Goal: Task Accomplishment & Management: Complete application form

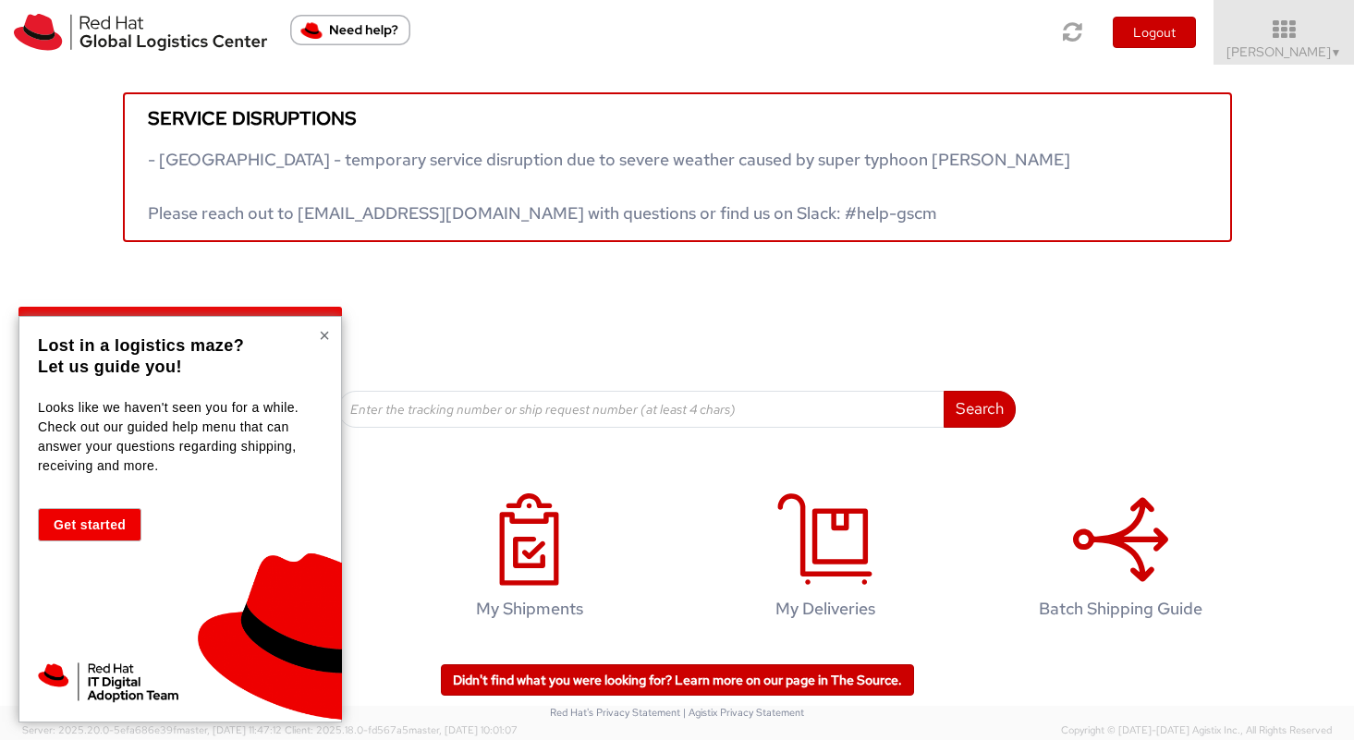
click at [324, 335] on button "×" at bounding box center [324, 335] width 11 height 18
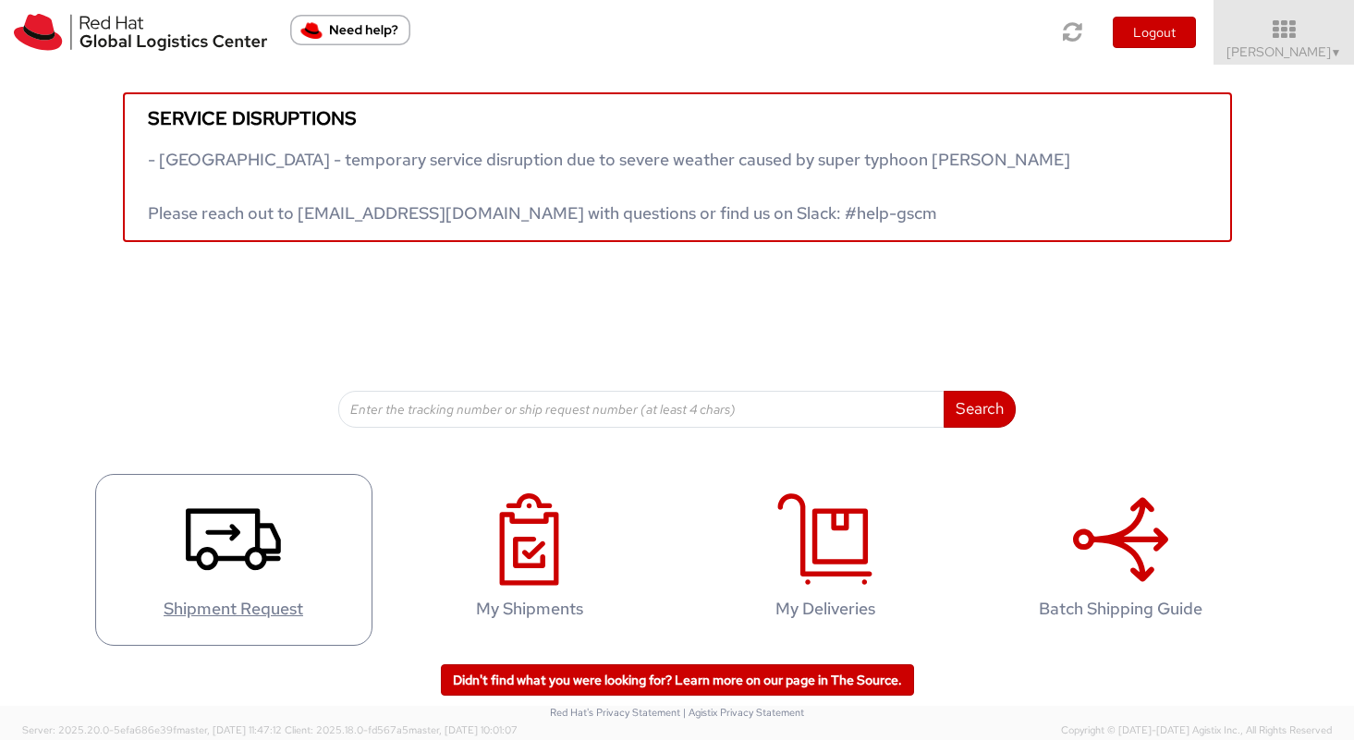
scroll to position [1, 0]
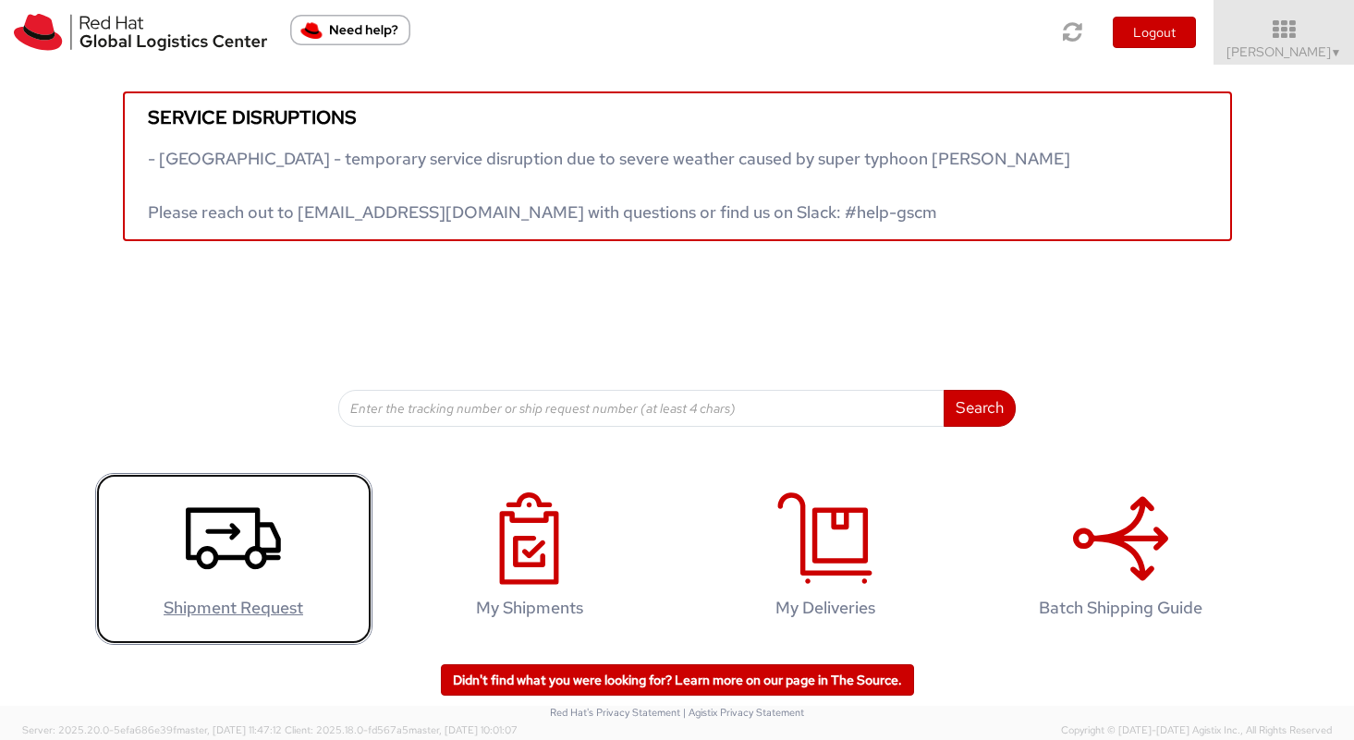
click at [262, 567] on icon at bounding box center [233, 539] width 95 height 92
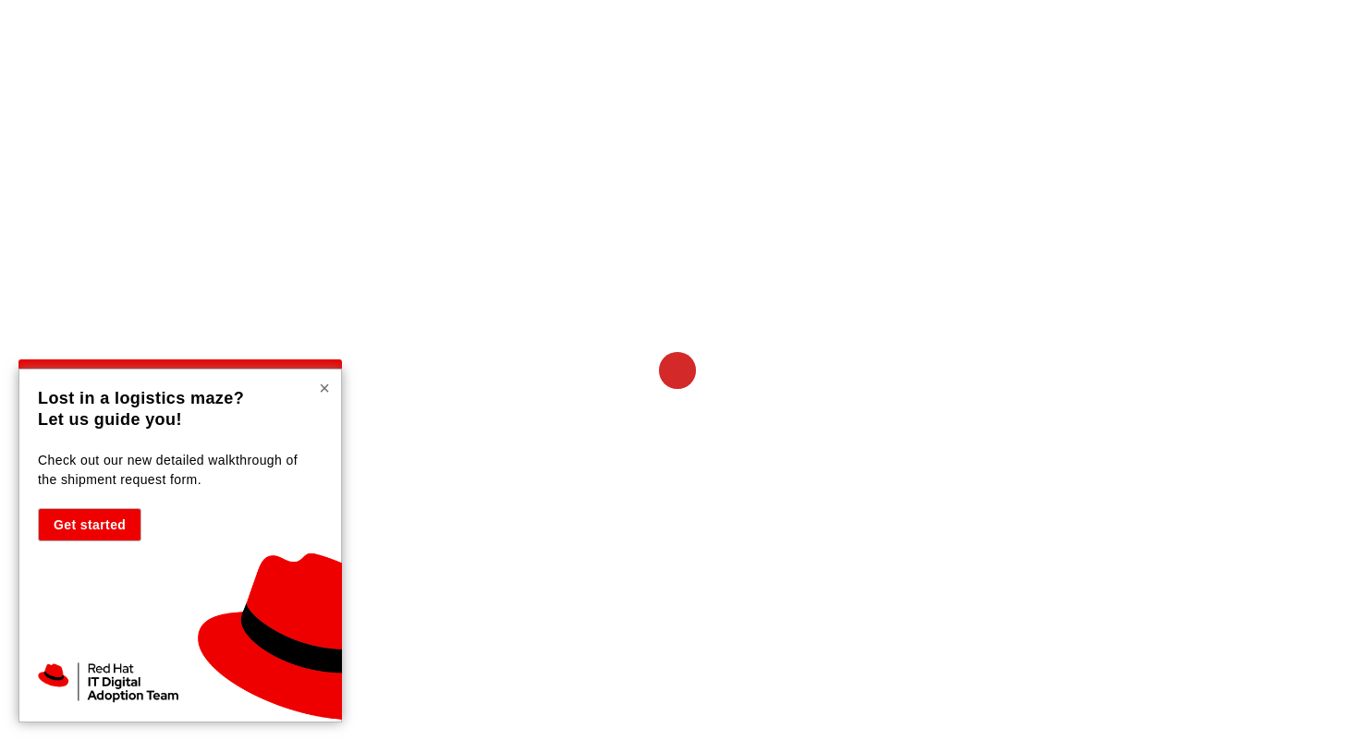
click at [321, 388] on button "×" at bounding box center [324, 388] width 11 height 18
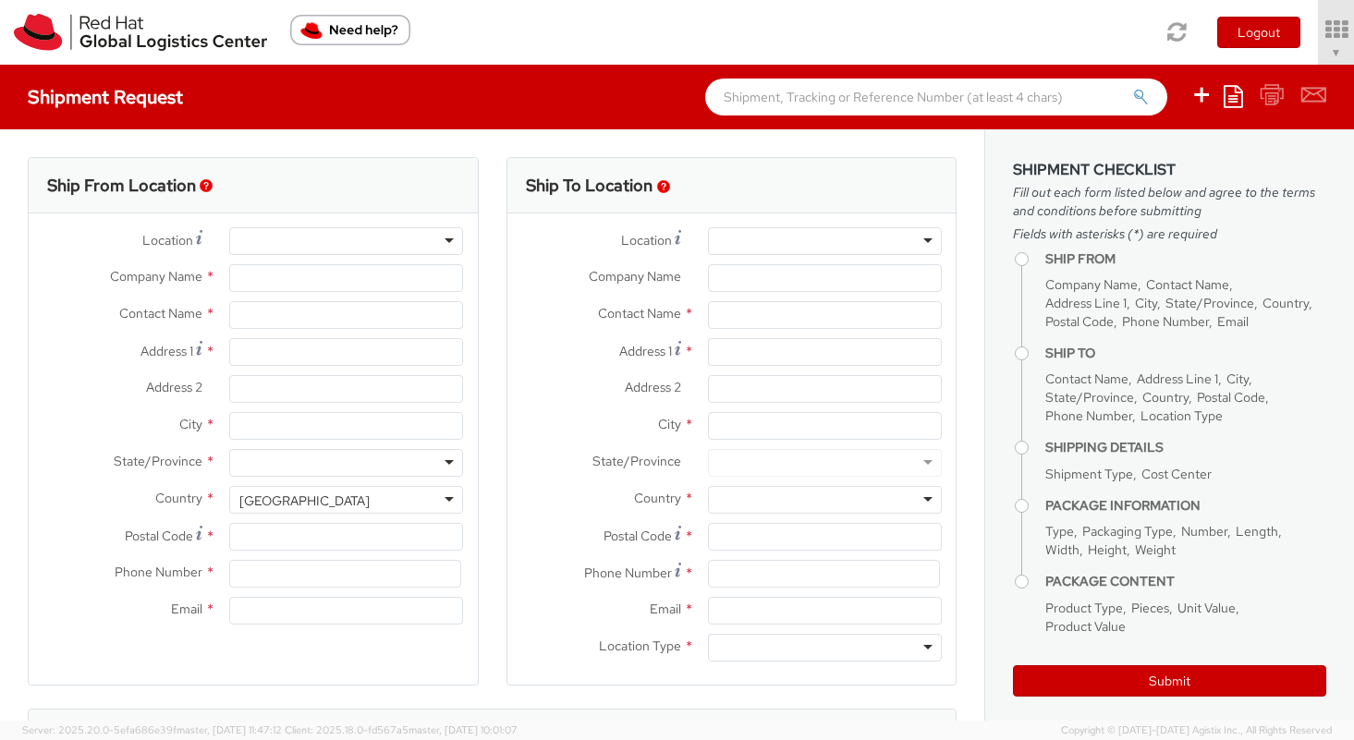
select select "505"
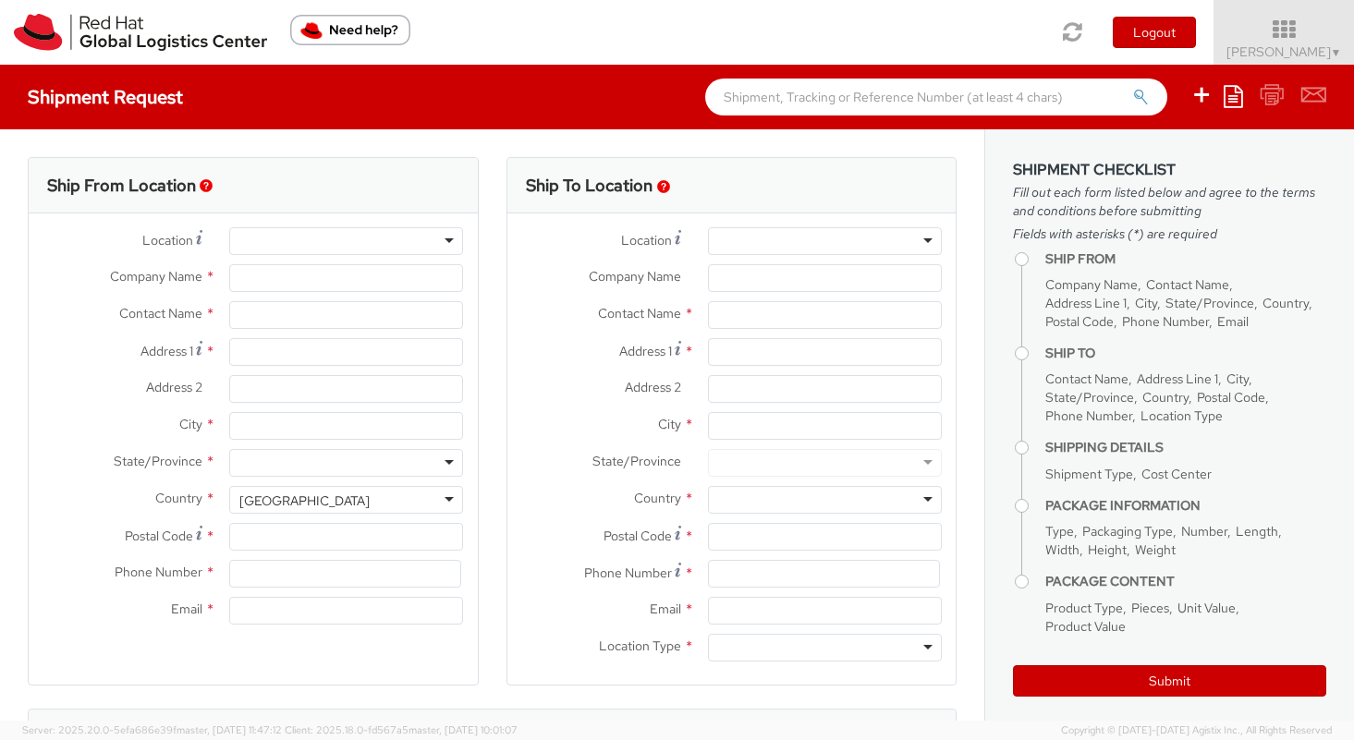
select select
type input "Red Hat, Inc."
type input "[PERSON_NAME]"
type input "100 East Davie Street"
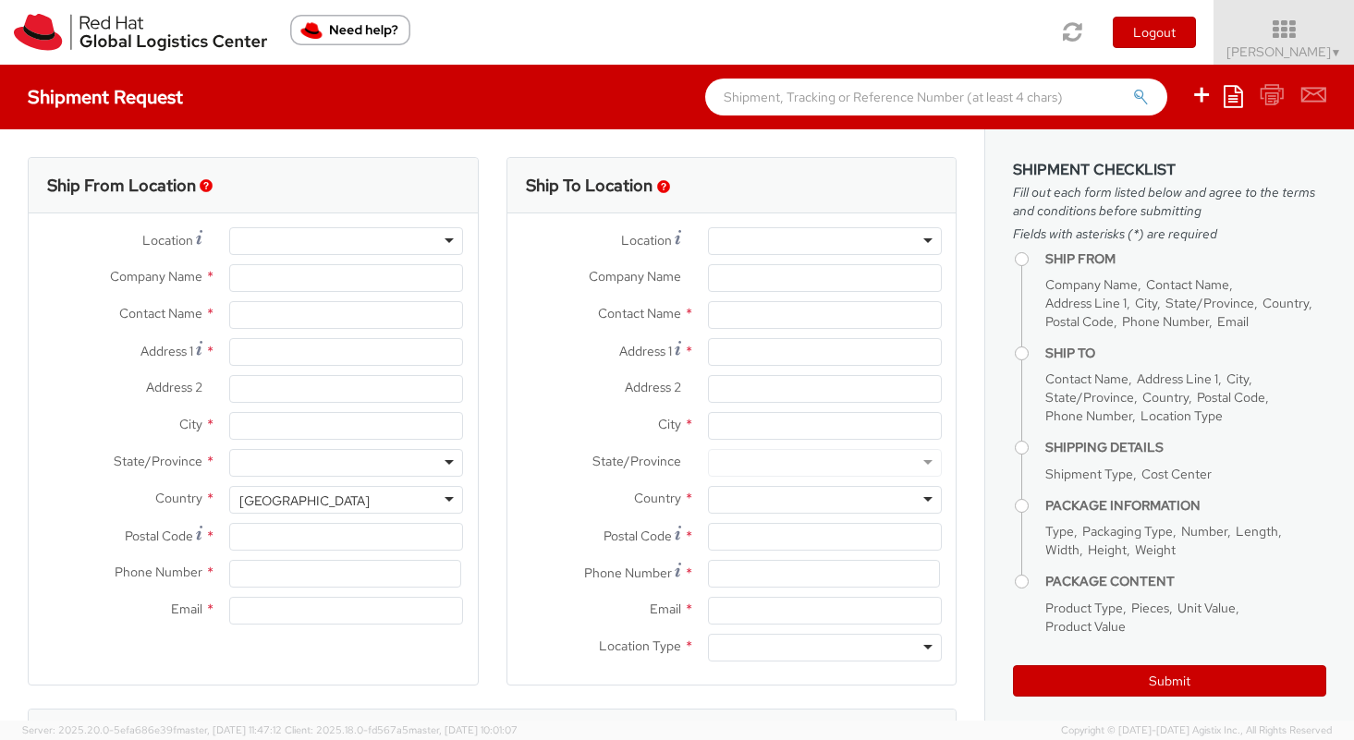
type input "RALEIGH"
type input "27601"
type input "19197544417"
type input "wvorous@redhat.com"
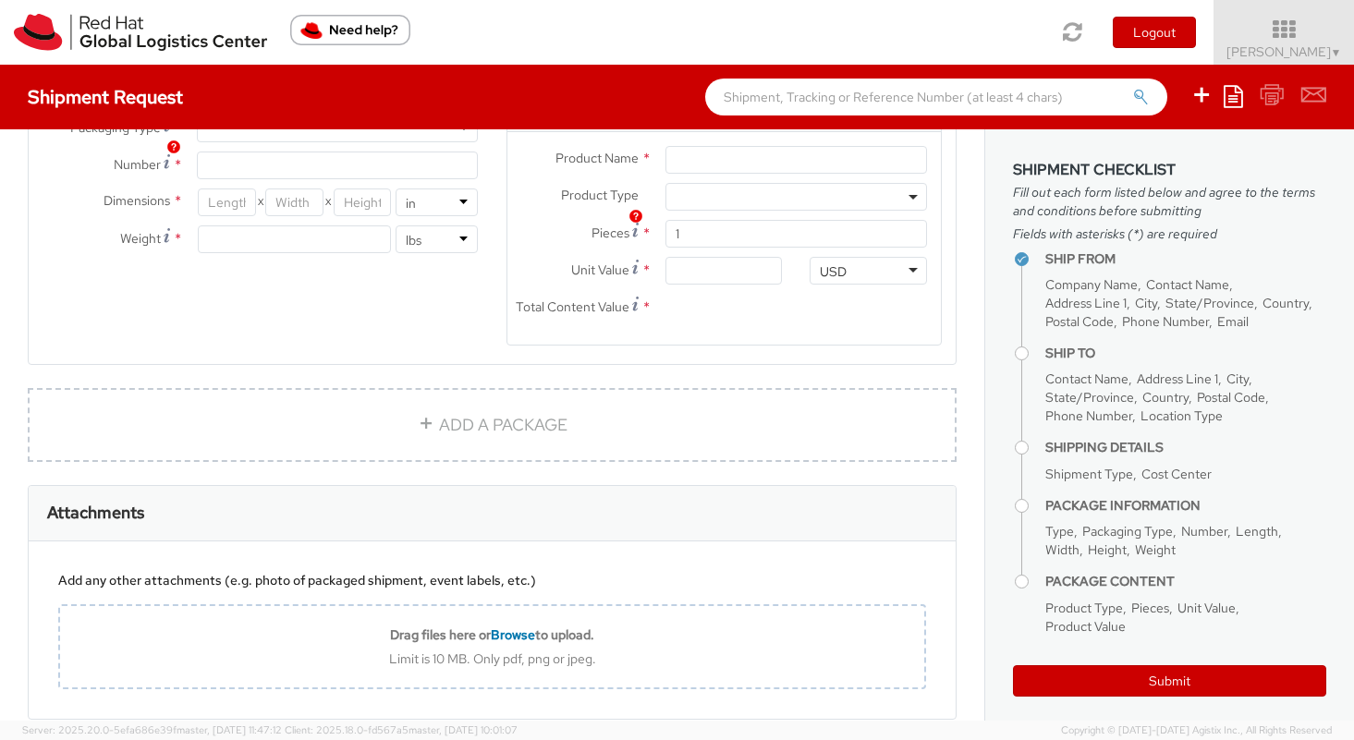
scroll to position [1141, 0]
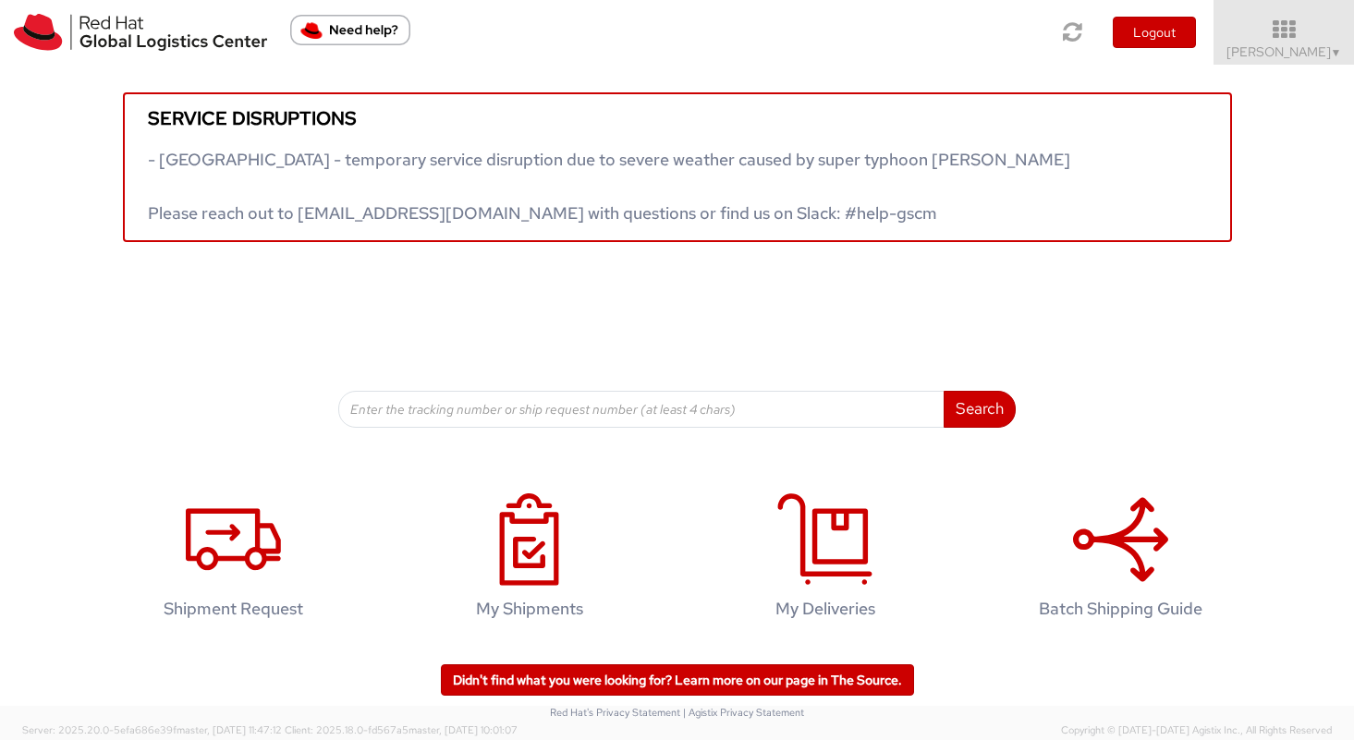
click at [346, 34] on img "Need help?" at bounding box center [350, 30] width 120 height 30
